Goal: Task Accomplishment & Management: Use online tool/utility

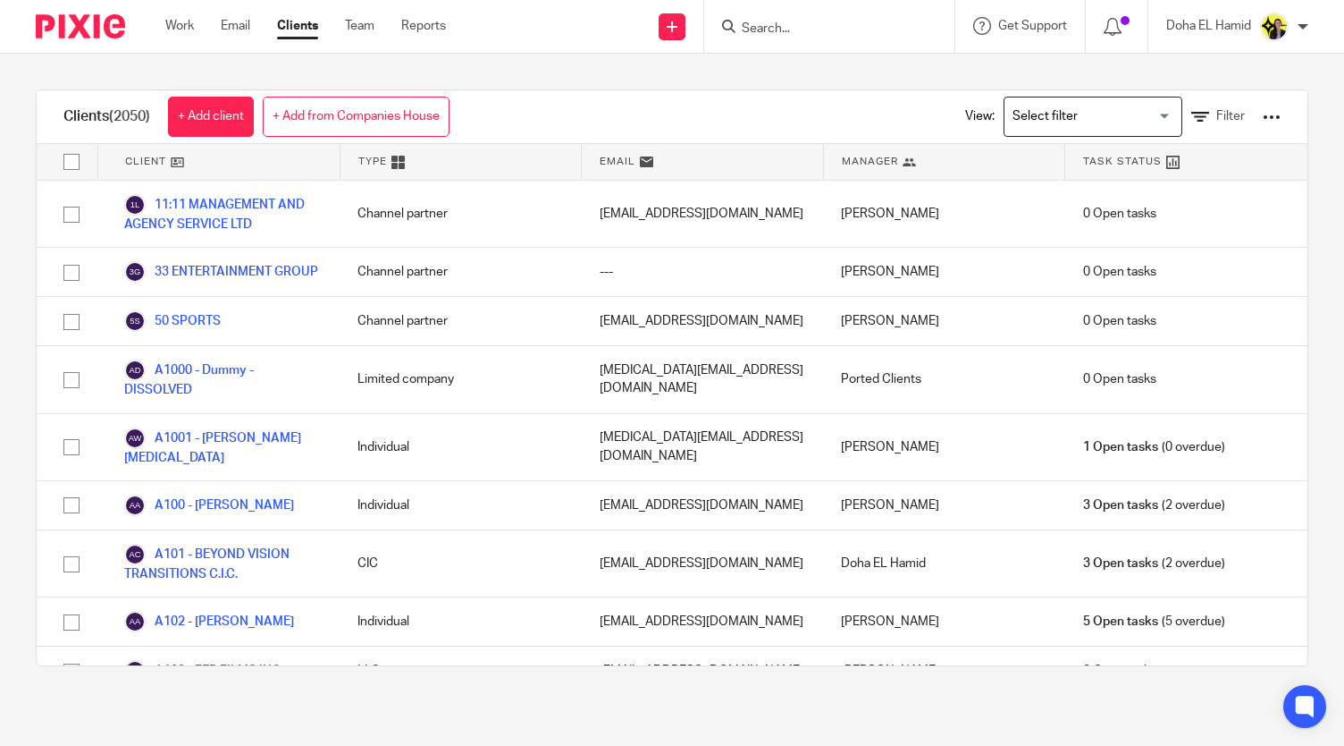
click at [204, 21] on ul "Work Email Clients Team Reports" at bounding box center [319, 26] width 308 height 18
click at [193, 27] on link "Work" at bounding box center [179, 26] width 29 height 18
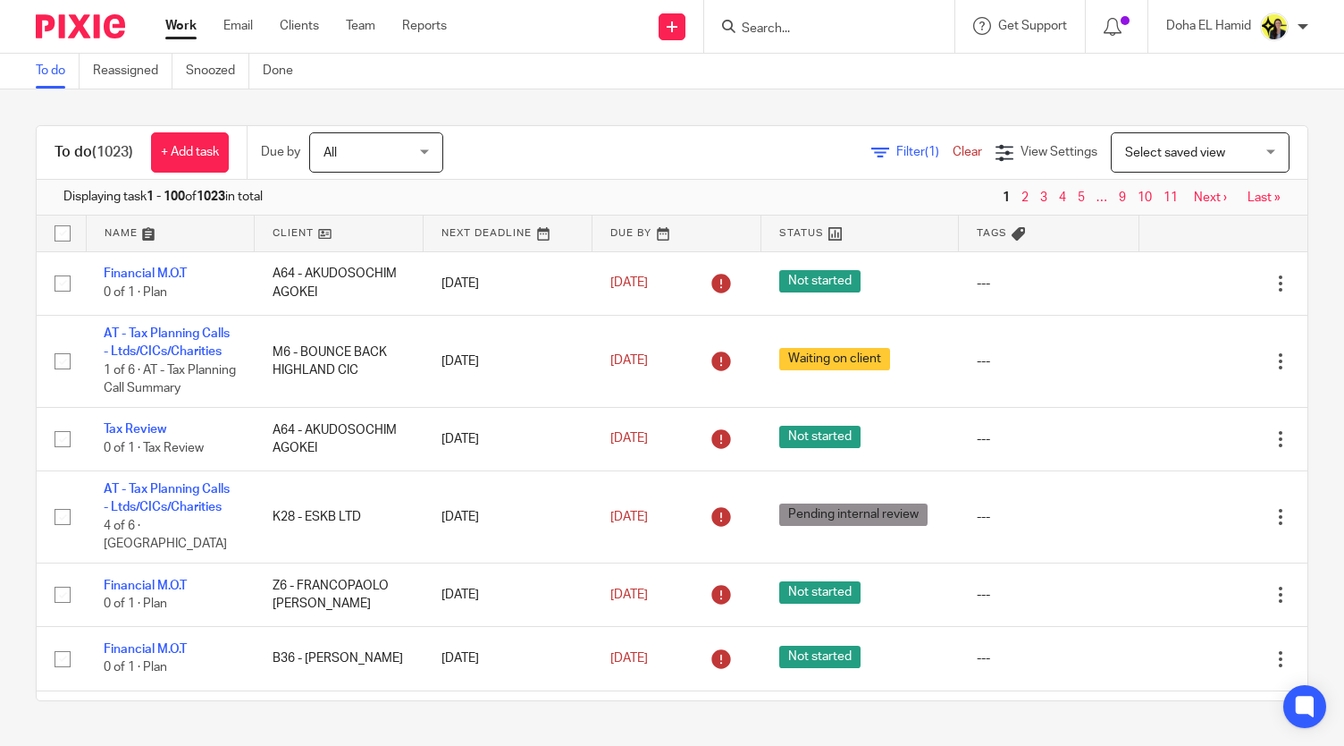
click at [776, 24] on input "Search" at bounding box center [820, 29] width 161 height 16
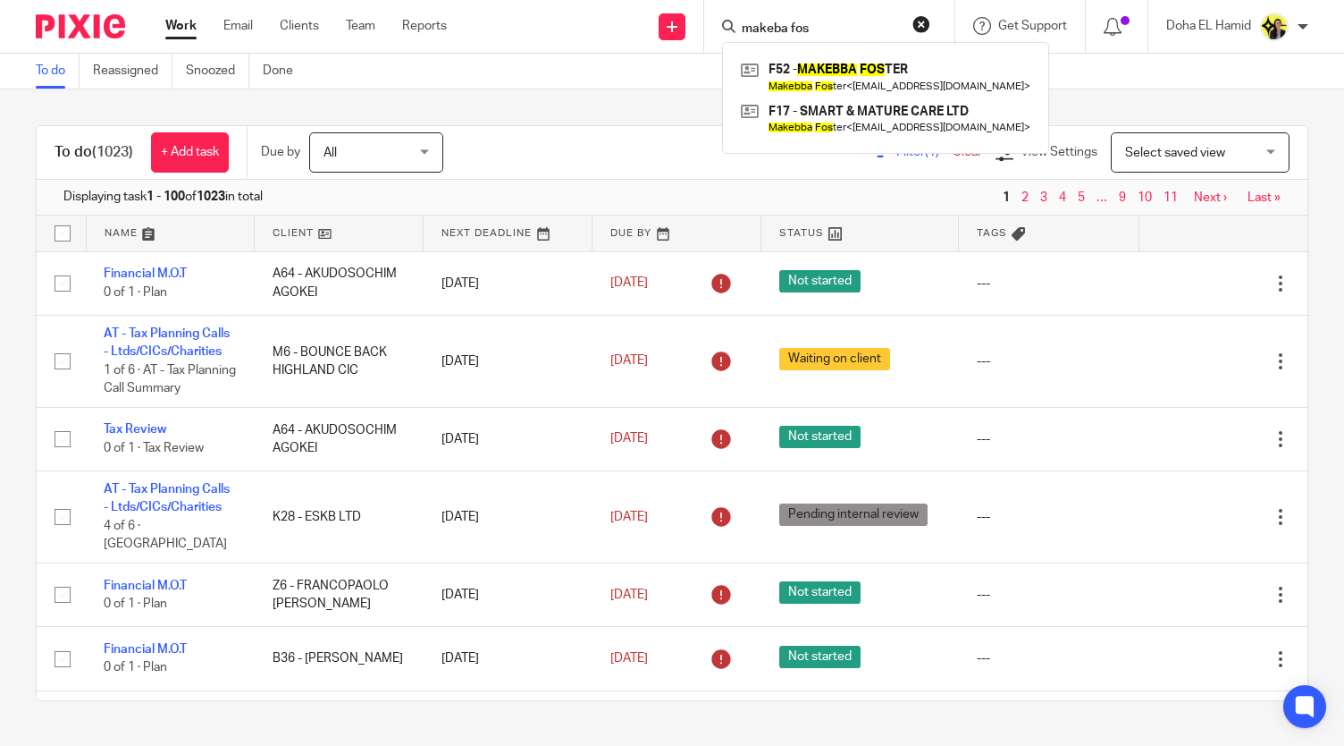
type input "makeba fos"
click at [393, 87] on div "To do Reassigned Snoozed Done" at bounding box center [672, 72] width 1344 height 36
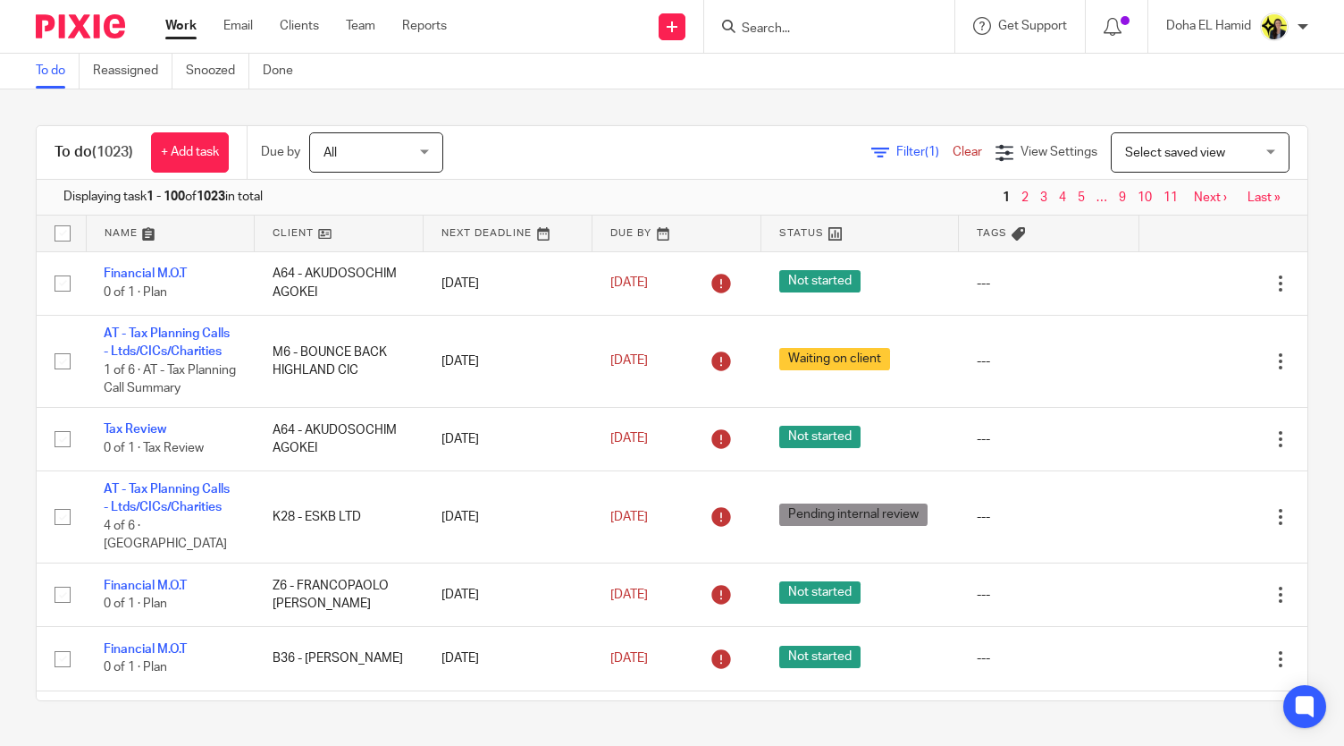
click at [789, 26] on input "Search" at bounding box center [820, 29] width 161 height 16
type input "f52"
click at [829, 64] on link at bounding box center [888, 76] width 302 height 41
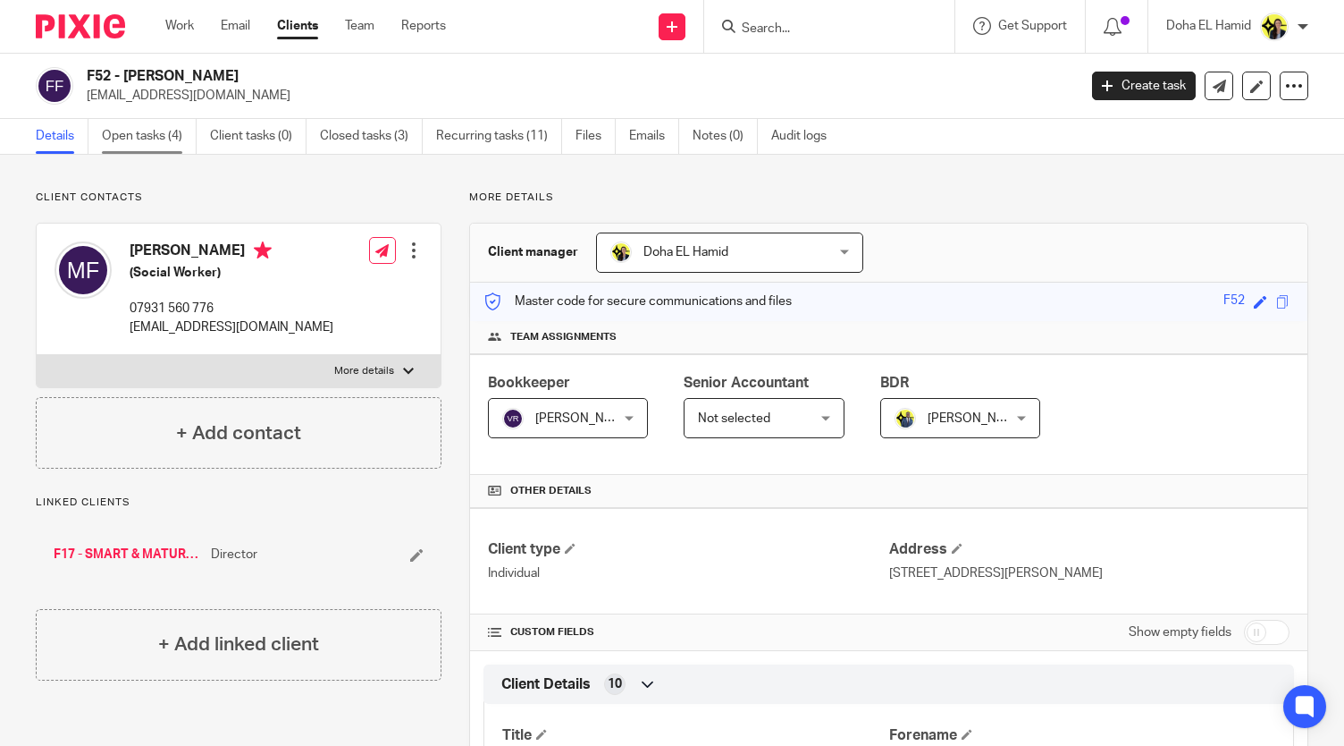
click at [158, 135] on link "Open tasks (4)" at bounding box center [149, 136] width 95 height 35
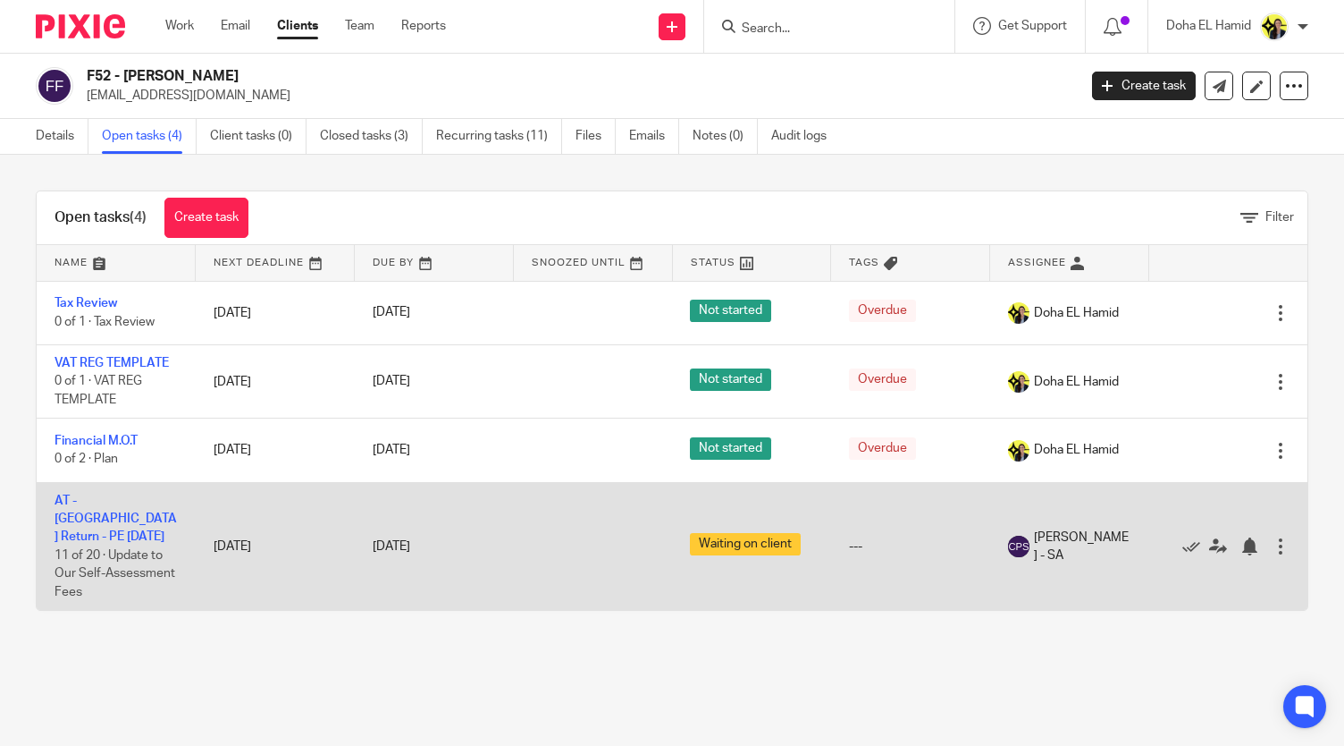
click at [101, 506] on td "AT - [GEOGRAPHIC_DATA] Return - PE [DATE] 11 of 20 · Update to Our Self-Assessm…" at bounding box center [116, 546] width 159 height 128
click at [113, 511] on link "AT - [GEOGRAPHIC_DATA] Return - PE [DATE]" at bounding box center [116, 518] width 122 height 49
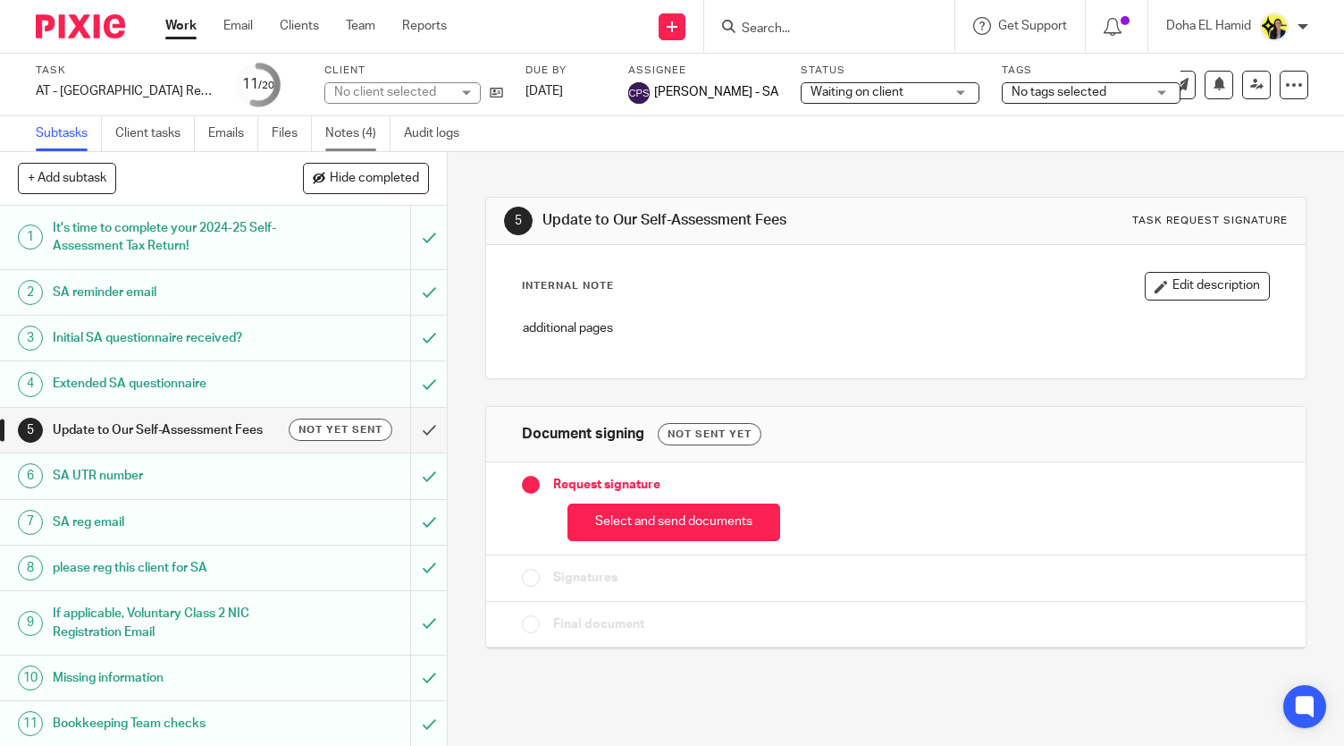
click at [349, 135] on link "Notes (4)" at bounding box center [357, 133] width 65 height 35
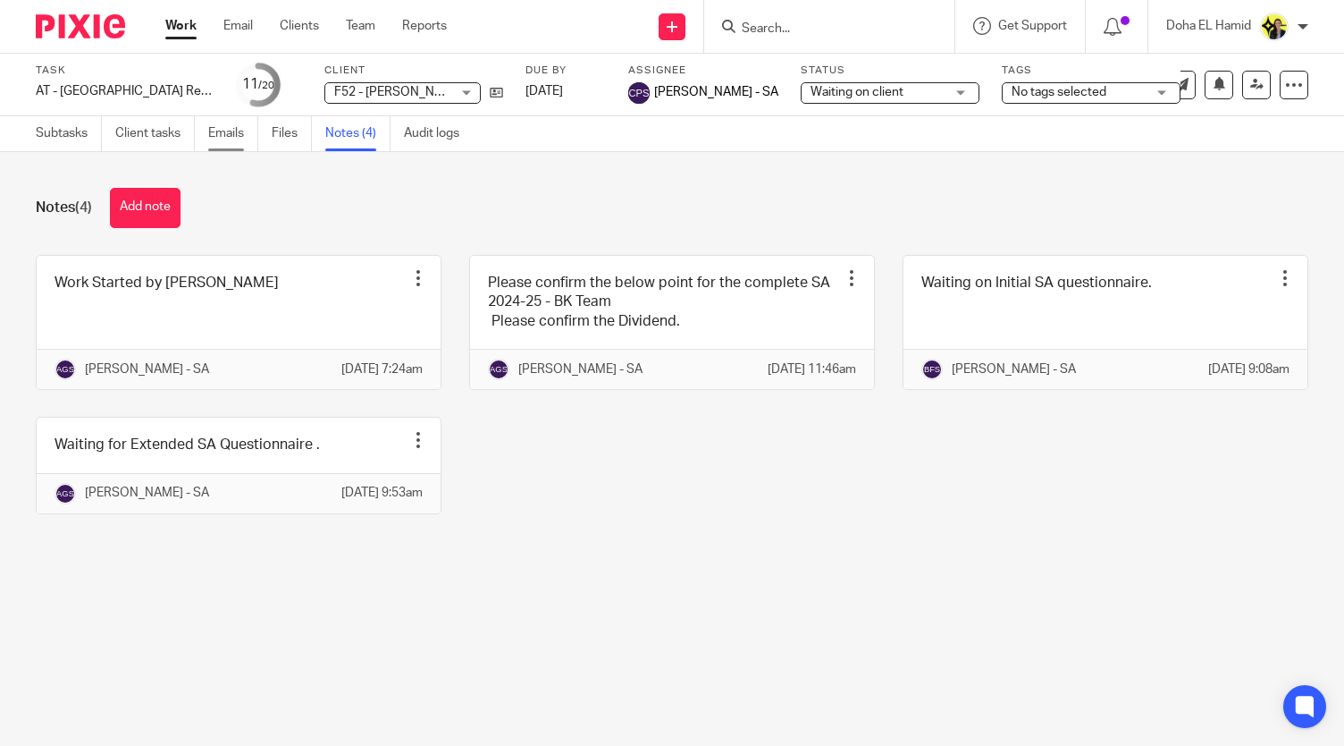
click at [232, 139] on link "Emails" at bounding box center [233, 133] width 50 height 35
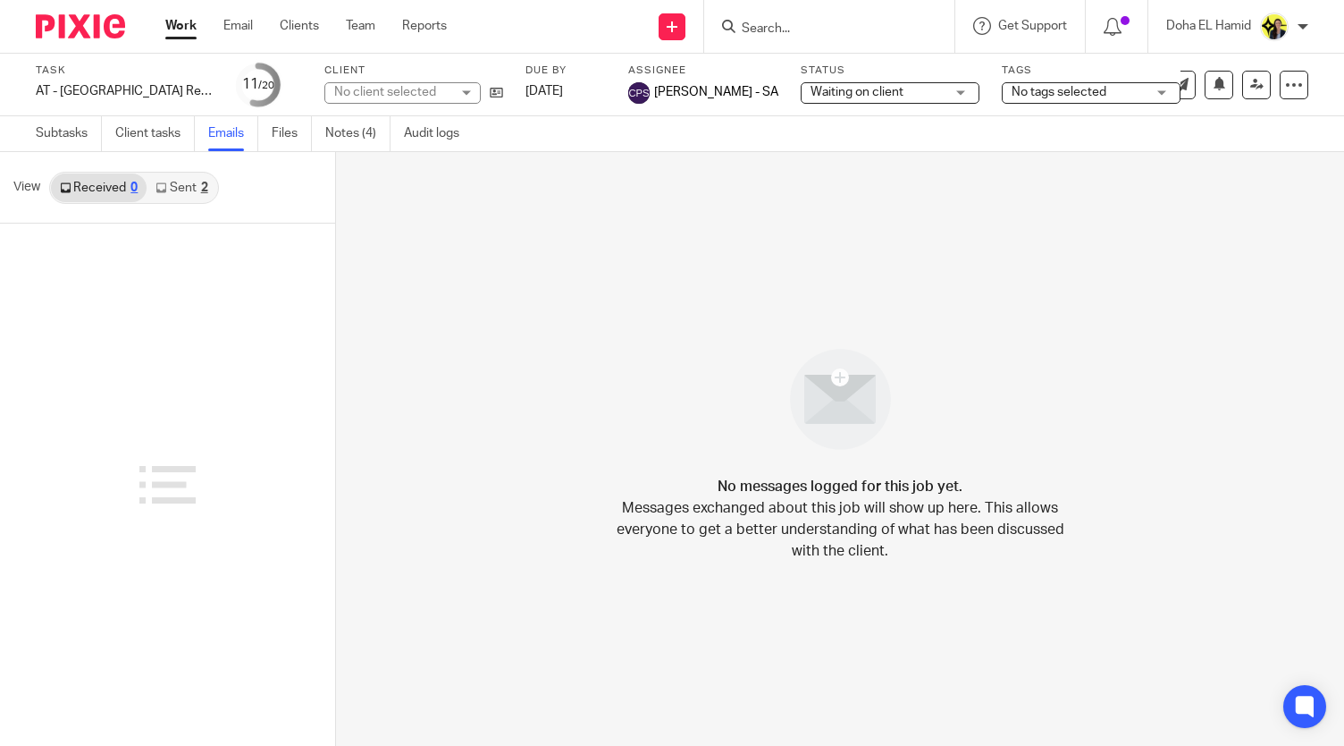
click at [180, 200] on link "Sent 2" at bounding box center [182, 187] width 70 height 29
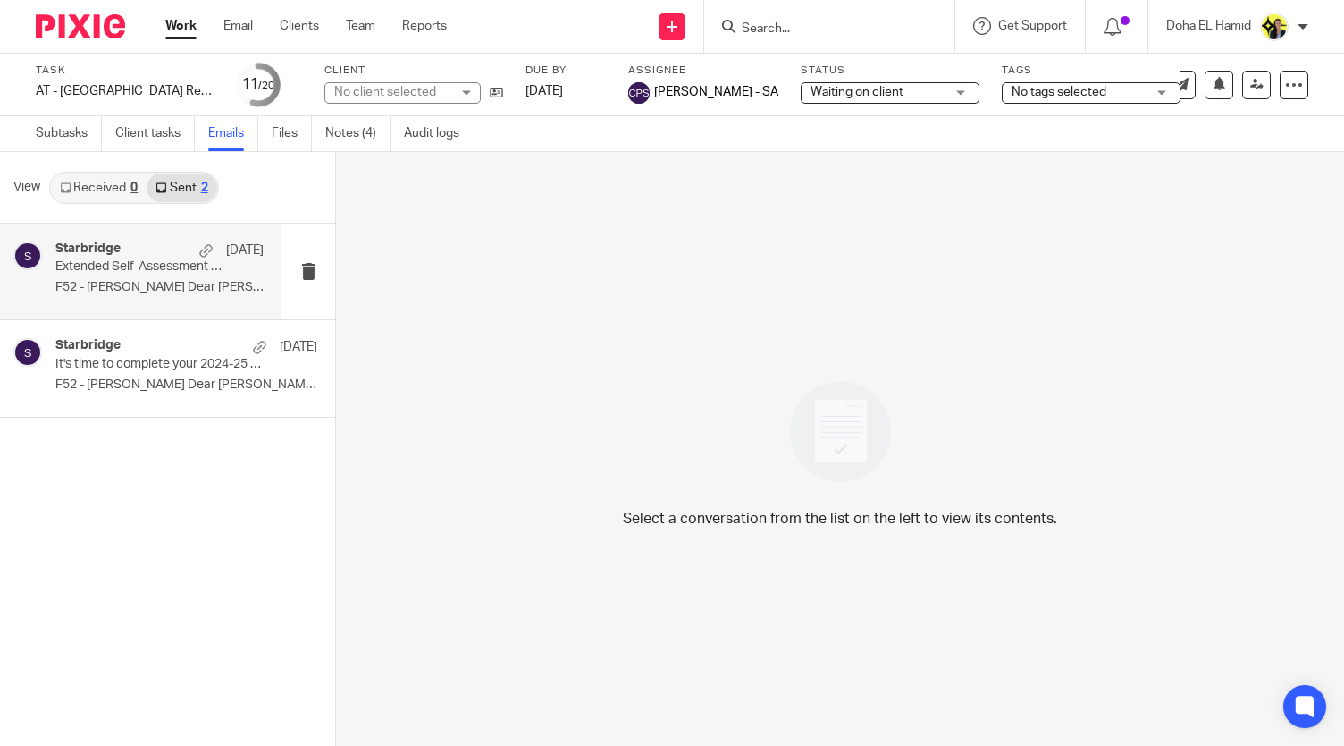
click at [142, 271] on p "Extended Self-Assessment Tax Return Questionnaire" at bounding box center [138, 266] width 166 height 15
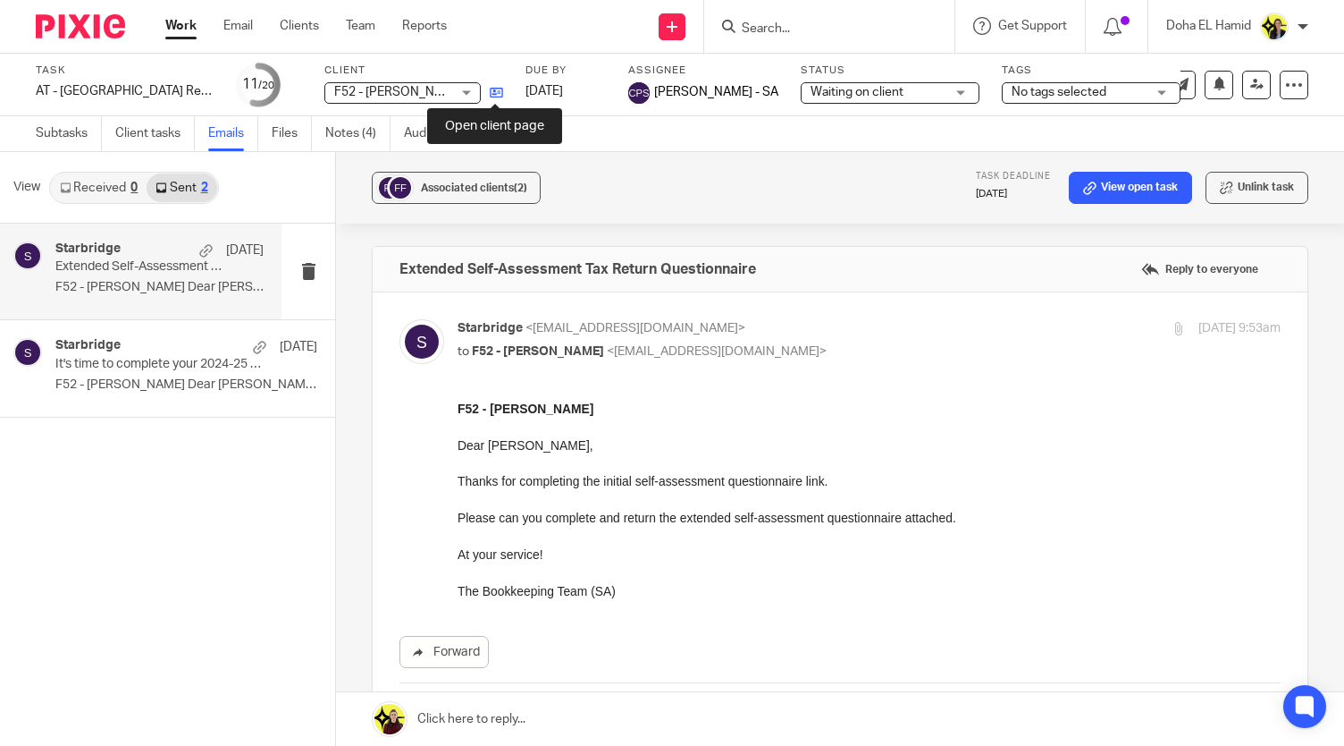
click at [497, 94] on icon at bounding box center [496, 92] width 13 height 13
click at [760, 21] on input "Search" at bounding box center [820, 29] width 161 height 16
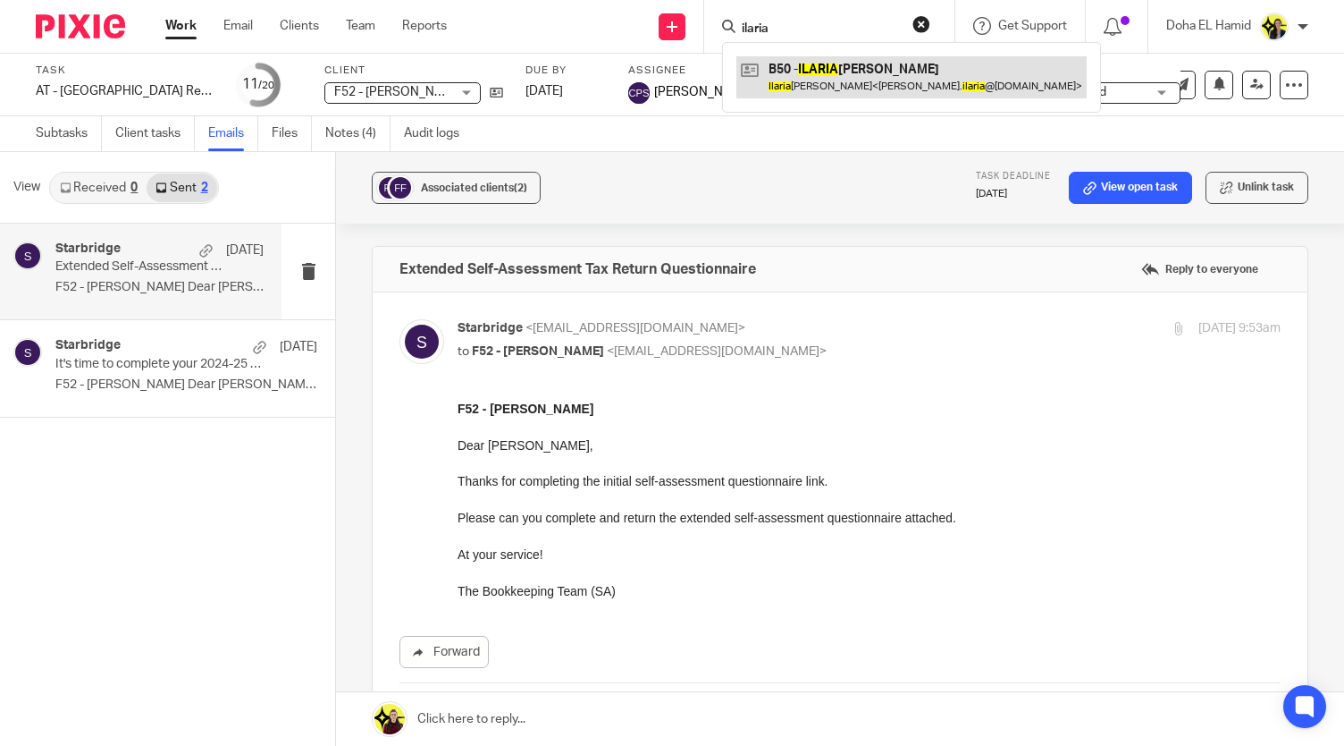
type input "ilaria"
click at [851, 58] on link at bounding box center [912, 76] width 350 height 41
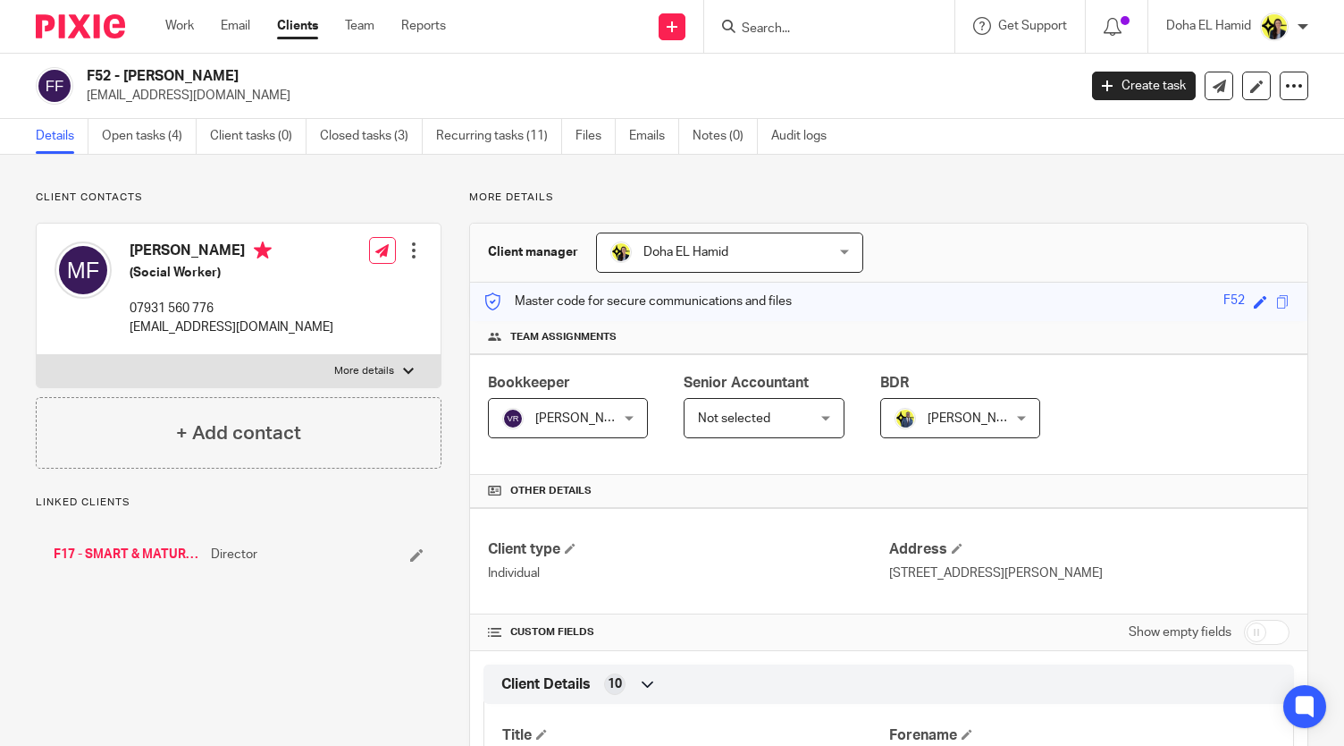
click at [187, 82] on h2 "F52 - [PERSON_NAME]" at bounding box center [478, 76] width 783 height 19
copy div "F52 - [PERSON_NAME]"
click at [152, 137] on link "Open tasks (4)" at bounding box center [149, 136] width 95 height 35
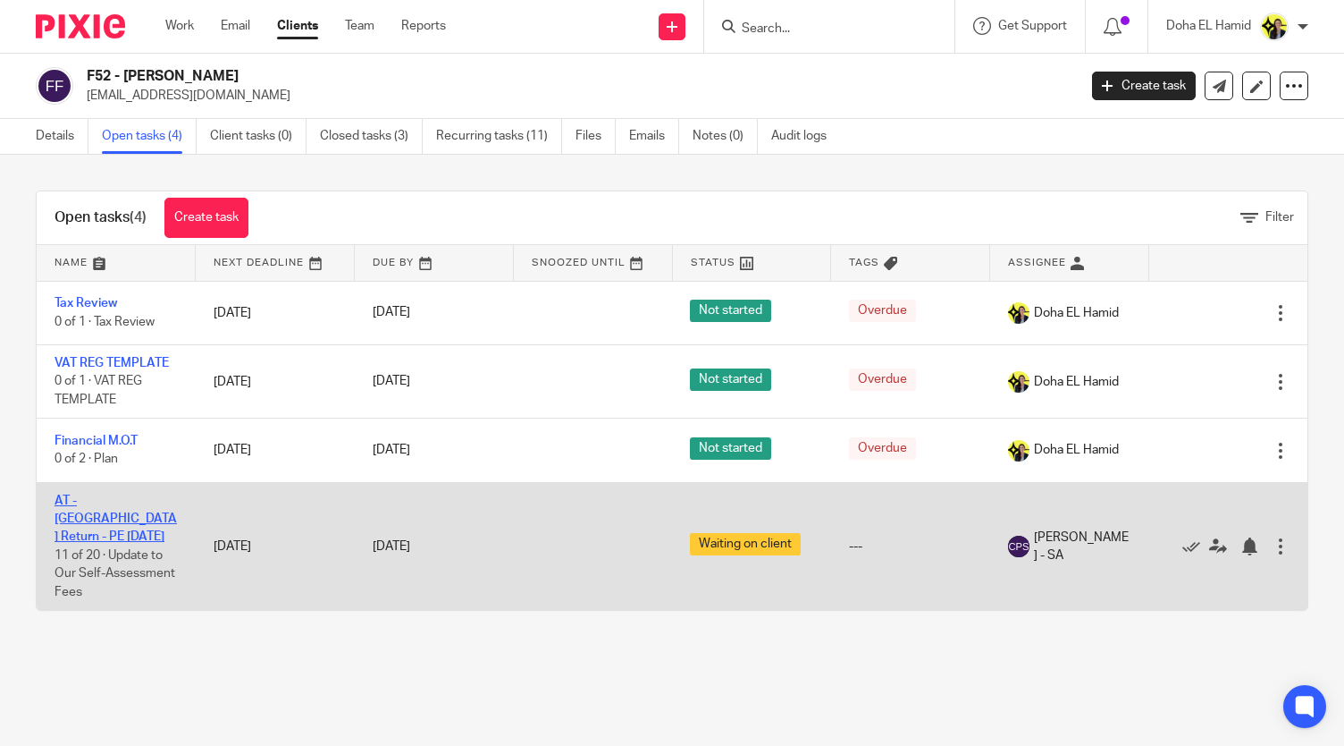
click at [113, 502] on link "AT - [GEOGRAPHIC_DATA] Return - PE [DATE]" at bounding box center [116, 518] width 122 height 49
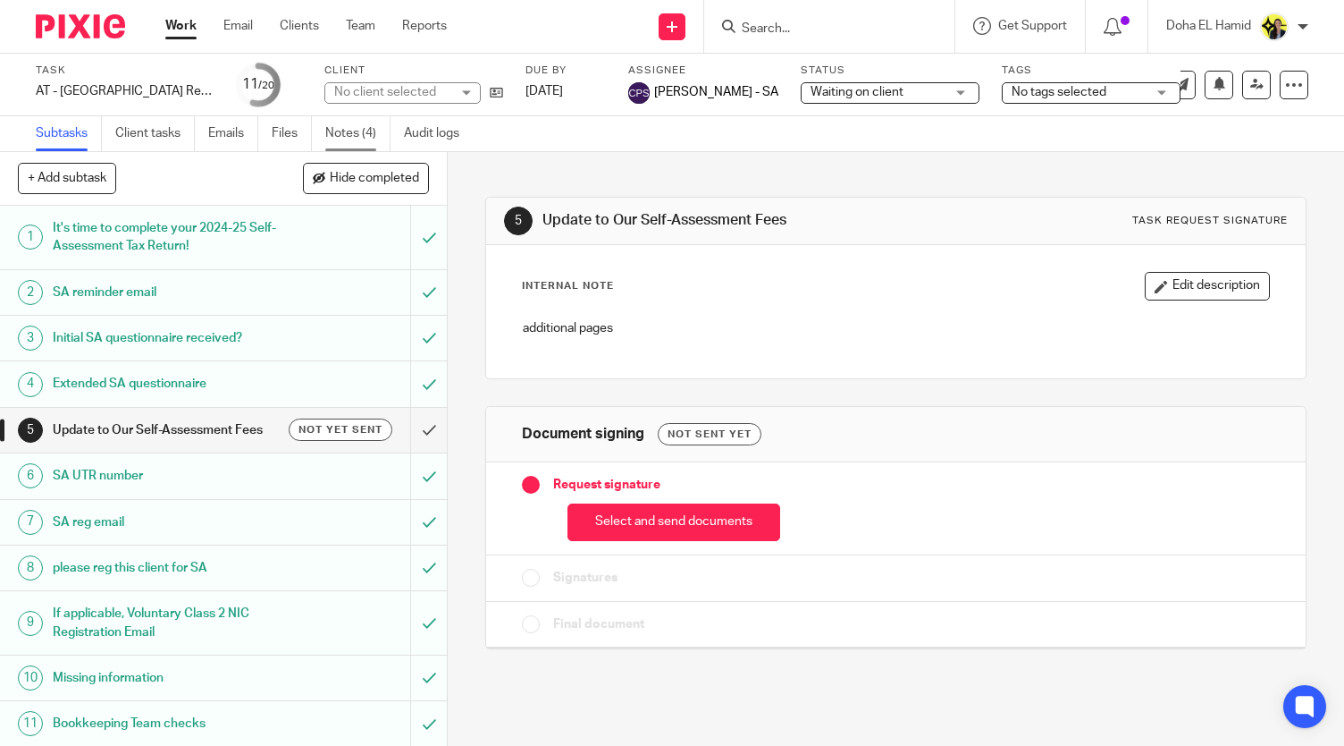
click at [347, 118] on link "Notes (4)" at bounding box center [357, 133] width 65 height 35
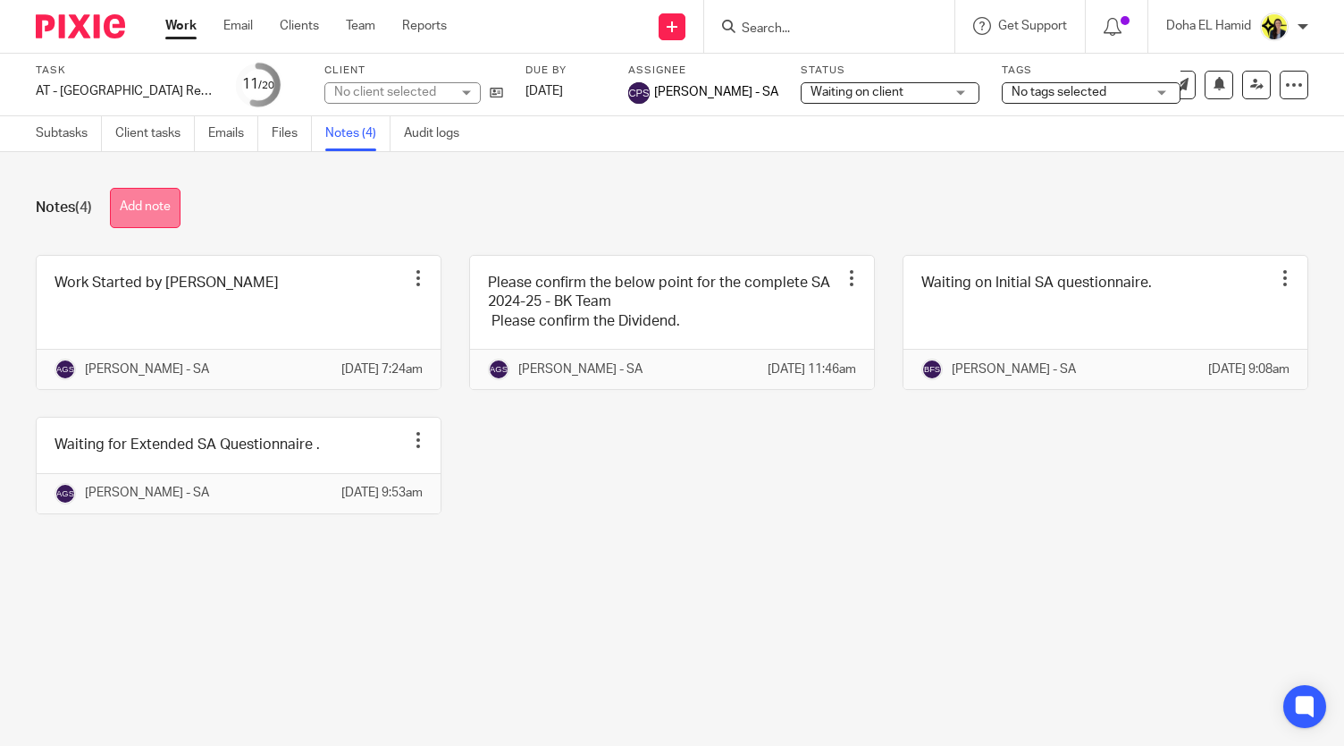
click at [156, 205] on button "Add note" at bounding box center [145, 208] width 71 height 40
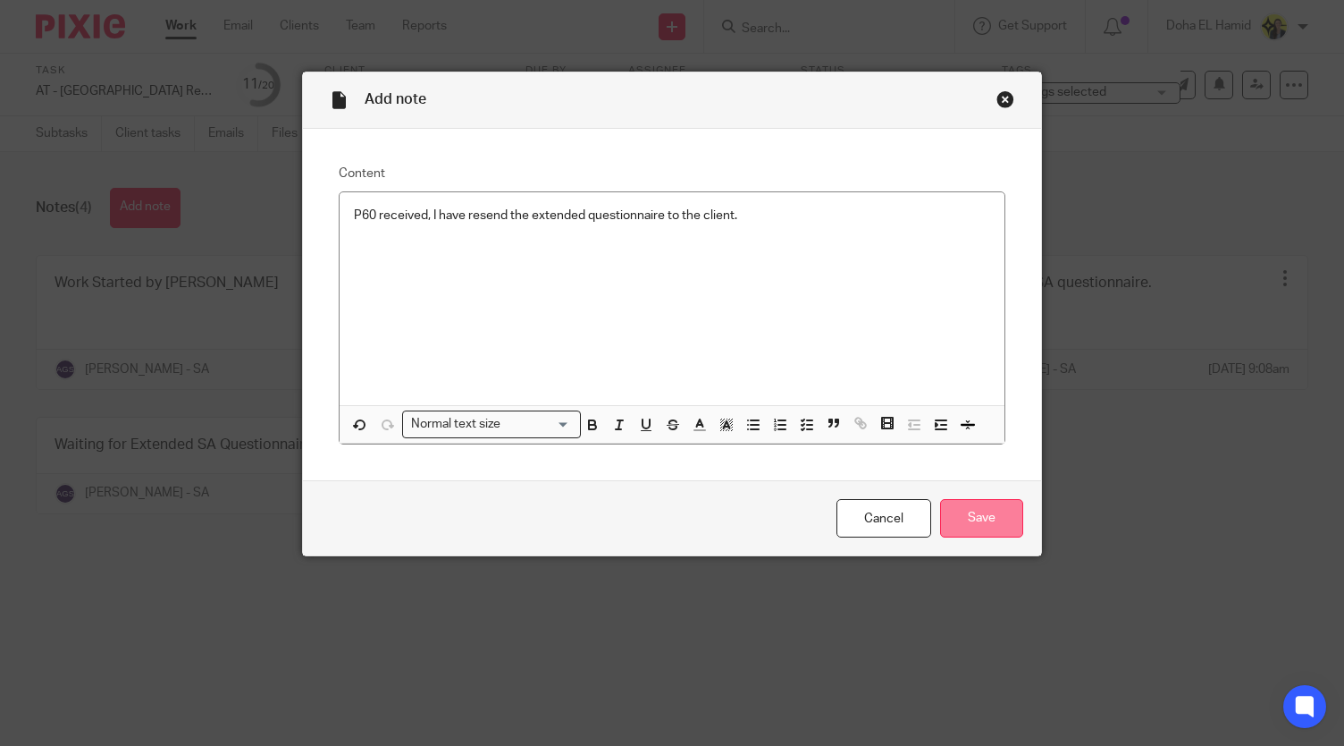
click at [984, 519] on input "Save" at bounding box center [981, 518] width 83 height 38
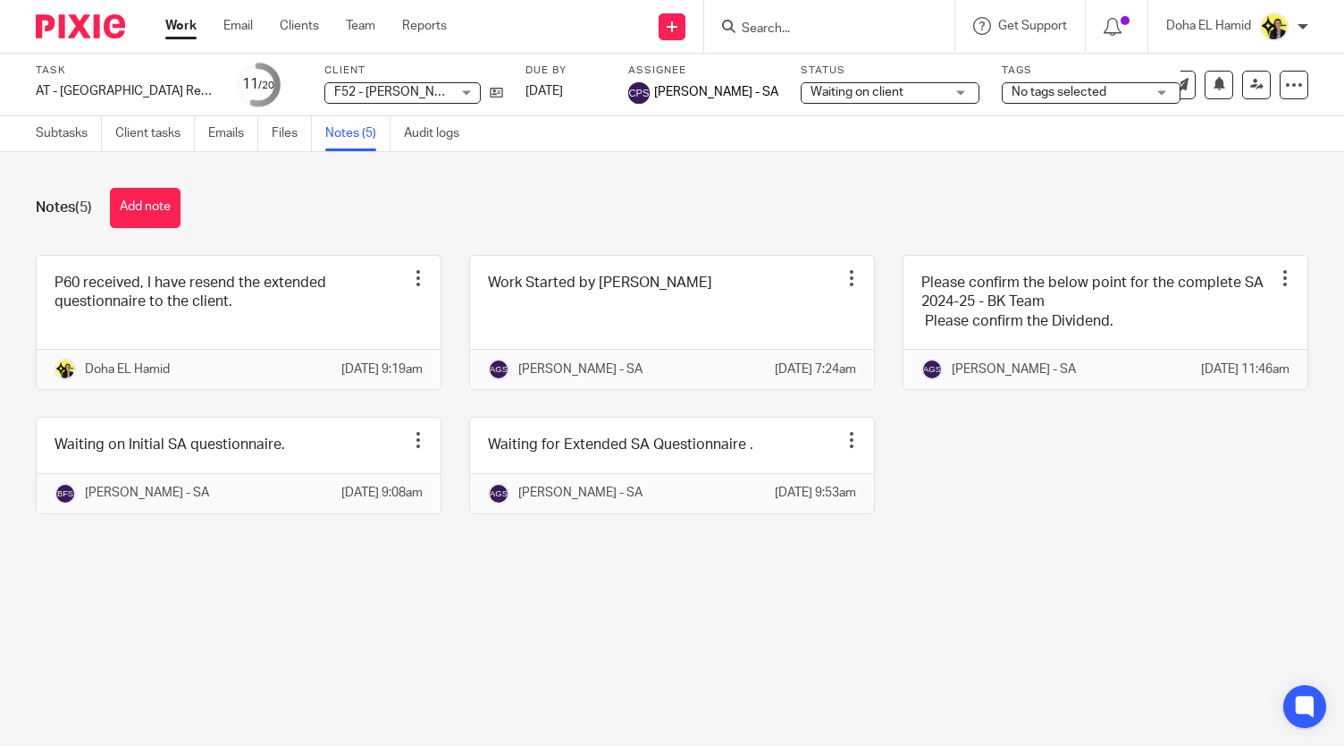
click at [762, 712] on main "Task AT - SA Return - PE 05-04-2025 Save AT - SA Return - PE 05-04-2025 11 /20 …" at bounding box center [672, 373] width 1344 height 746
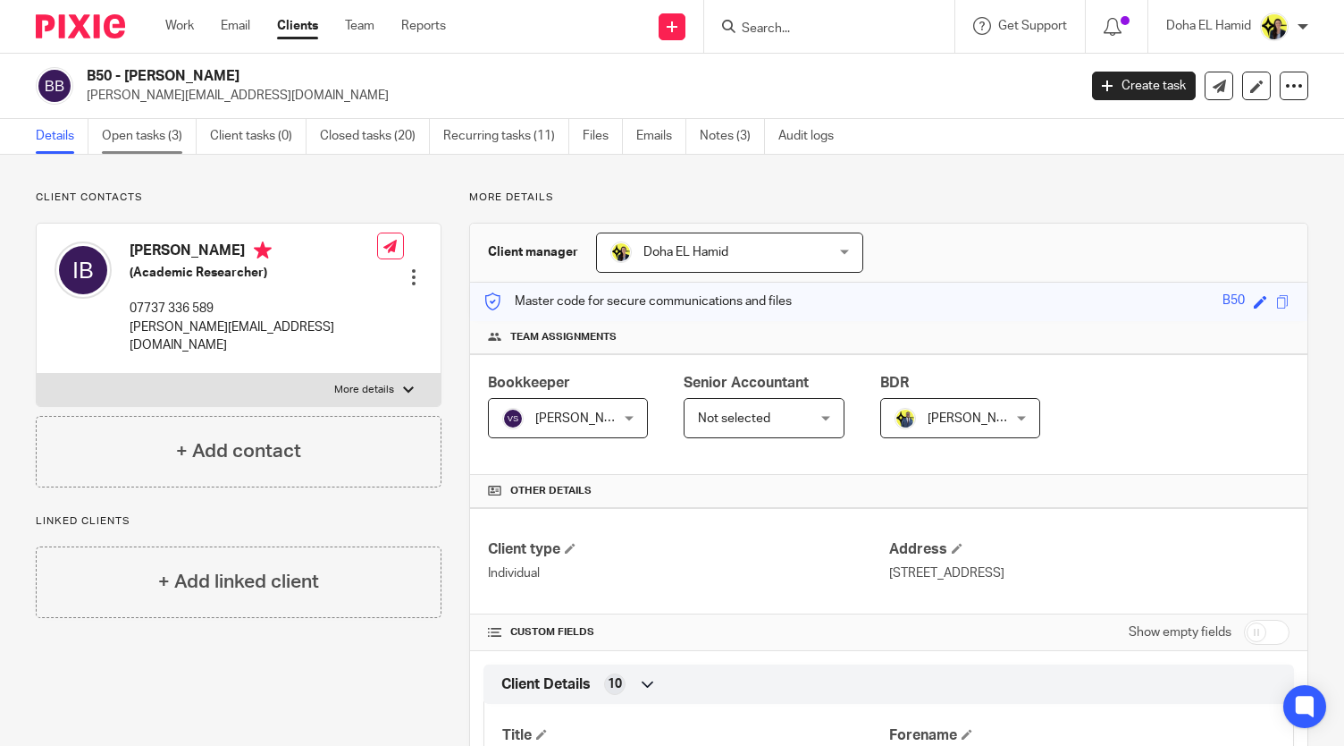
click at [165, 143] on link "Open tasks (3)" at bounding box center [149, 136] width 95 height 35
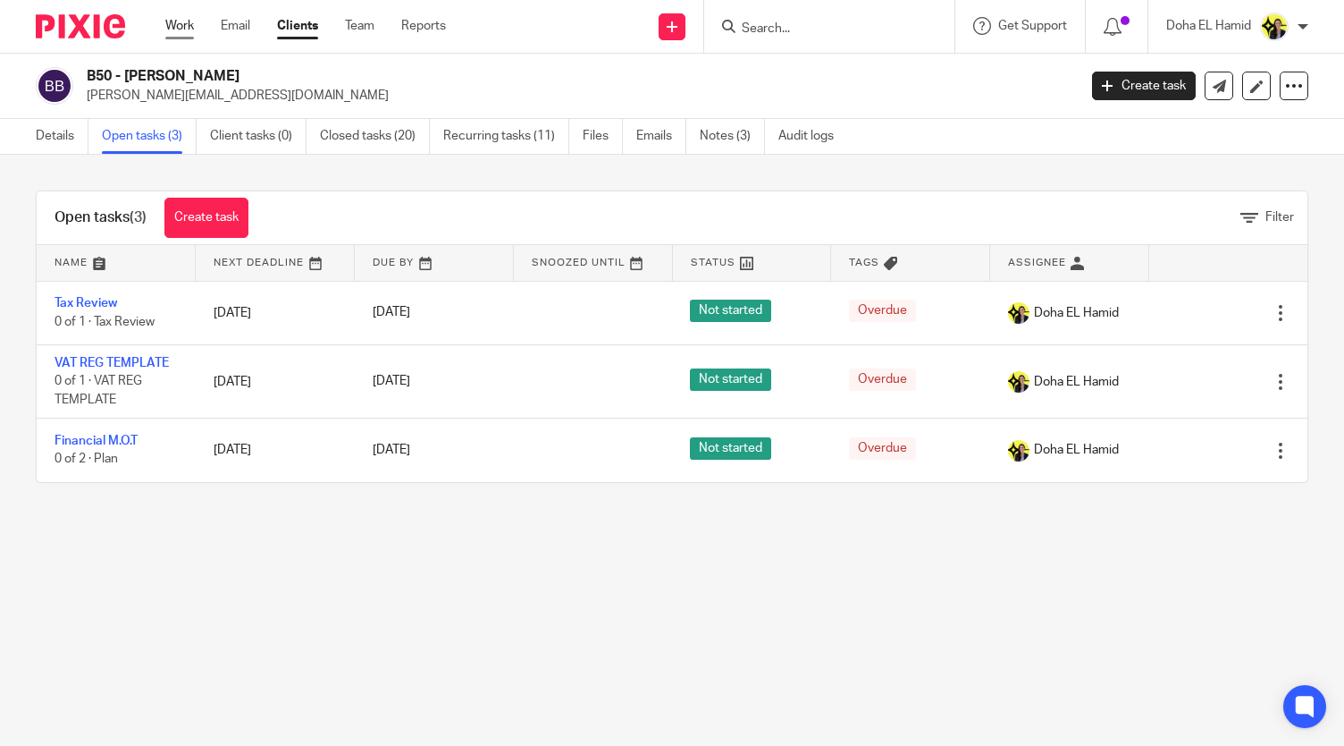
click at [194, 30] on link "Work" at bounding box center [179, 26] width 29 height 18
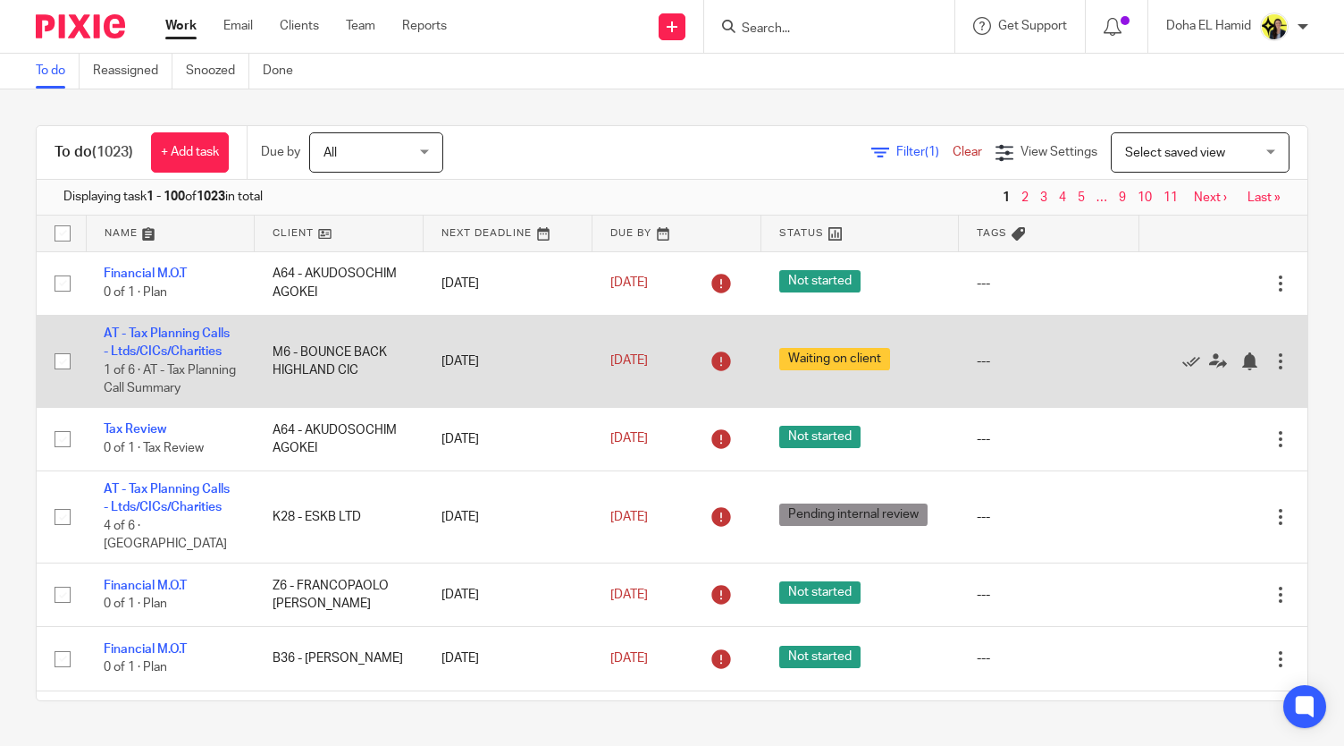
click at [153, 375] on td "AT - Tax Planning Calls - Ltds/CICs/Charities 1 of 6 · AT - Tax Planning Call S…" at bounding box center [170, 361] width 169 height 92
click at [148, 358] on link "AT - Tax Planning Calls - Ltds/CICs/Charities" at bounding box center [167, 342] width 126 height 30
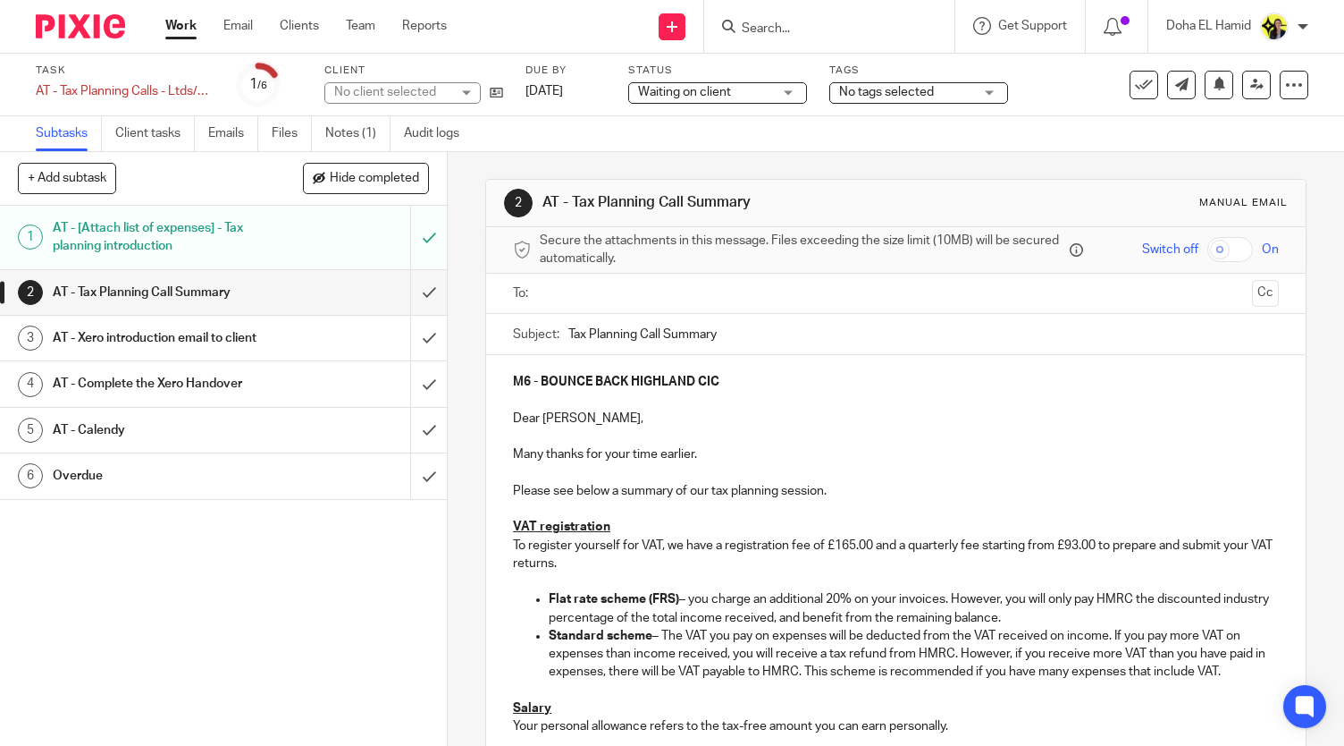
click at [235, 228] on h1 "AT - [Attach list of expenses] - Tax planning introduction" at bounding box center [166, 238] width 227 height 46
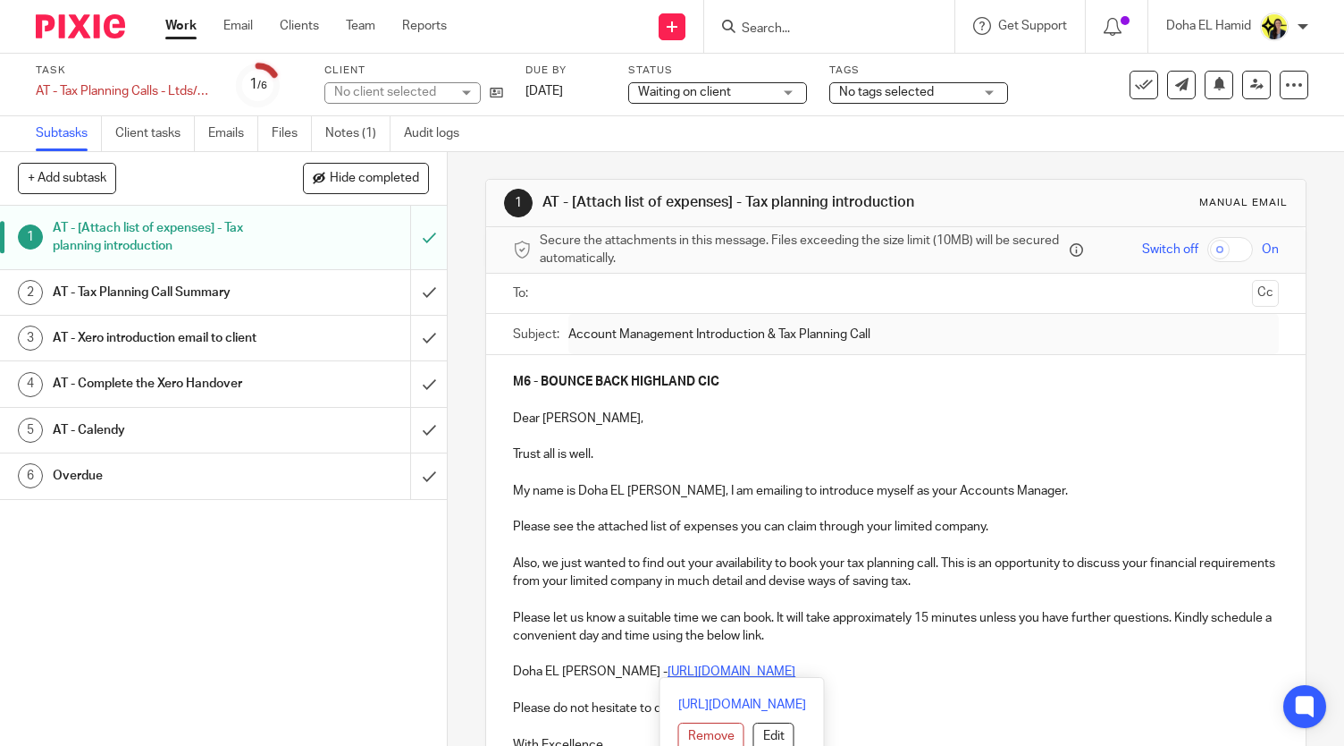
drag, startPoint x: 891, startPoint y: 666, endPoint x: 605, endPoint y: 669, distance: 286.1
click at [605, 669] on p "Doha EL Hamid - https://calendly.com/meetwithdohaelhamid/call" at bounding box center [896, 671] width 766 height 18
copy u "https://calendly.com/meetwithdohaelhamid/call"
